Goal: Check status: Check status

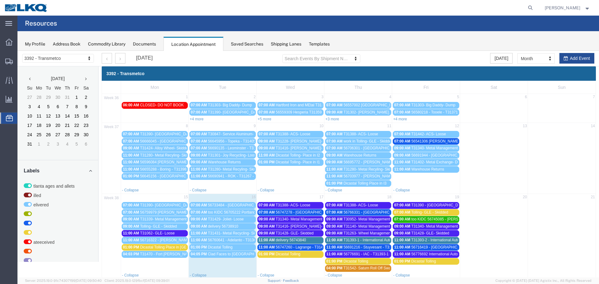
scroll to position [88, 0]
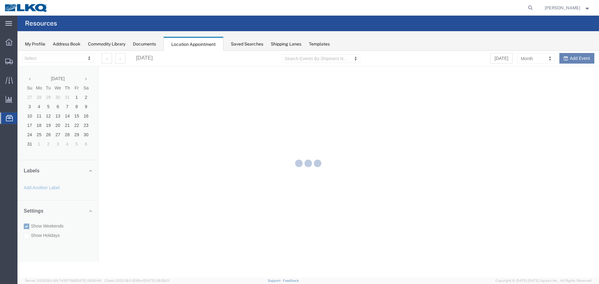
select select "28018"
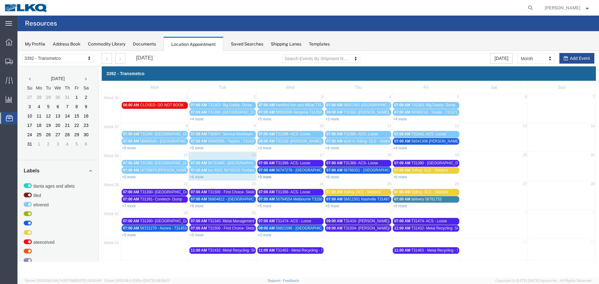
click at [265, 177] on link "+5 more" at bounding box center [265, 177] width 14 height 4
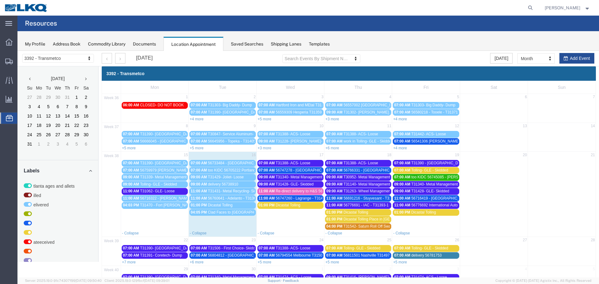
click at [277, 189] on span "Re-direct delivery to H&S 56743840" at bounding box center [305, 191] width 59 height 4
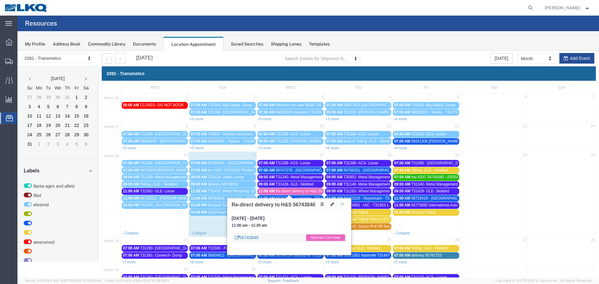
click at [256, 236] on link "56743840" at bounding box center [247, 238] width 24 height 6
